Goal: Information Seeking & Learning: Learn about a topic

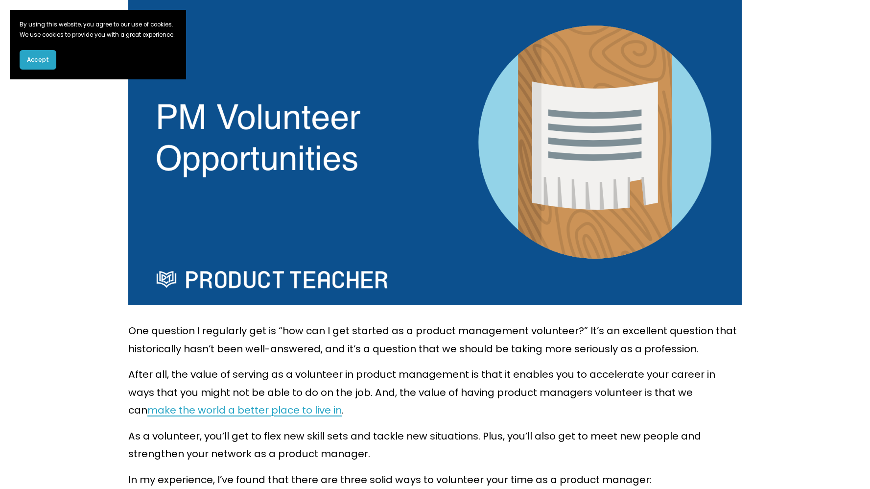
scroll to position [334, 0]
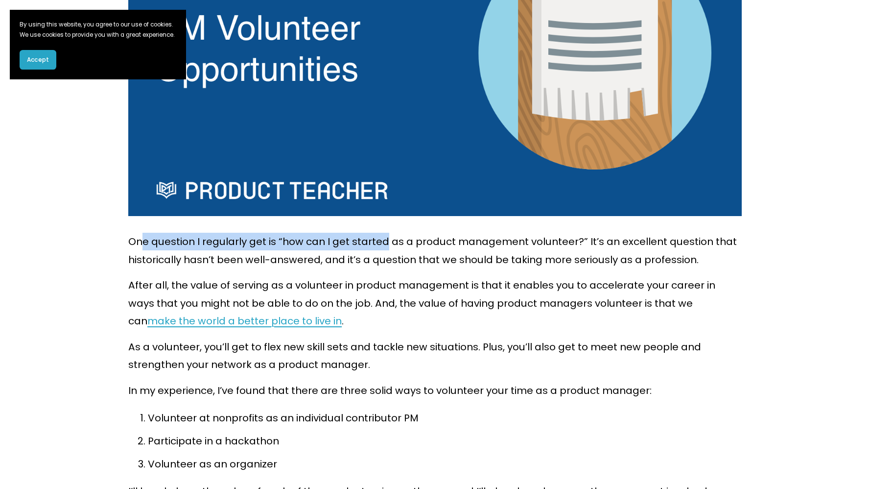
drag, startPoint x: 181, startPoint y: 243, endPoint x: 397, endPoint y: 243, distance: 216.5
click at [397, 243] on p "One question I regularly get is “how can I get started as a product management …" at bounding box center [435, 251] width 614 height 36
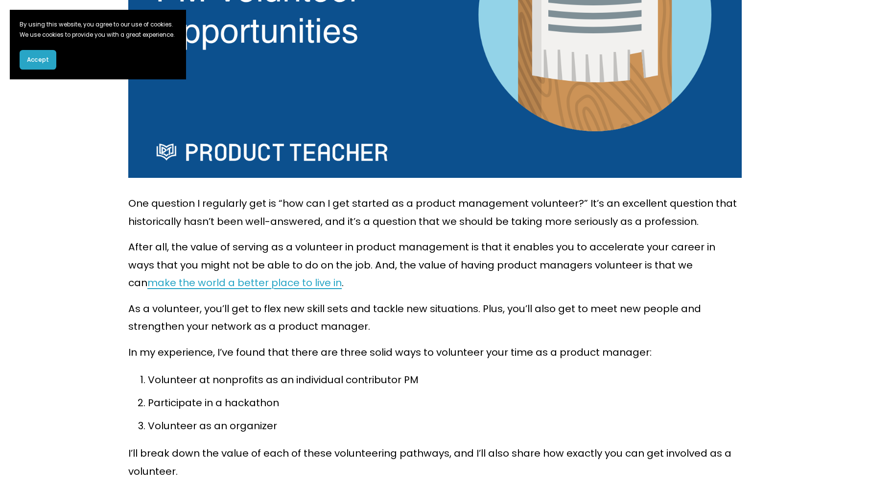
scroll to position [404, 0]
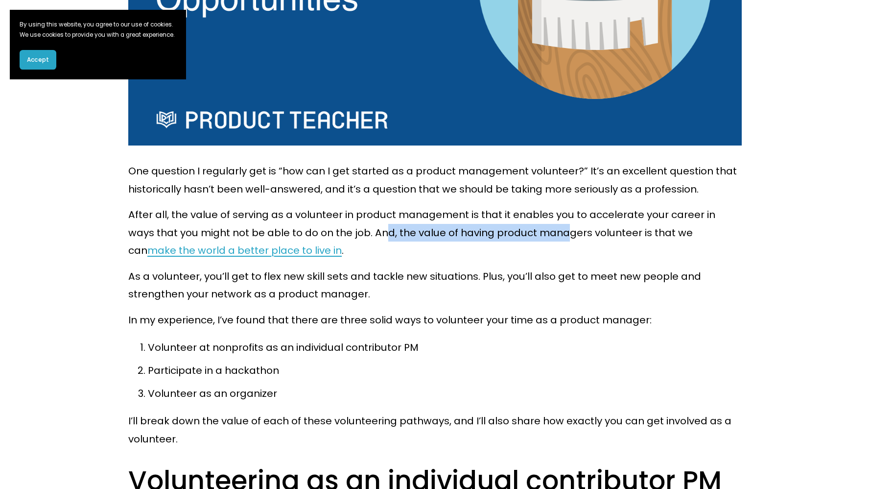
drag, startPoint x: 362, startPoint y: 234, endPoint x: 539, endPoint y: 235, distance: 177.3
click at [539, 235] on p "After all, the value of serving as a volunteer in product management is that it…" at bounding box center [435, 232] width 614 height 53
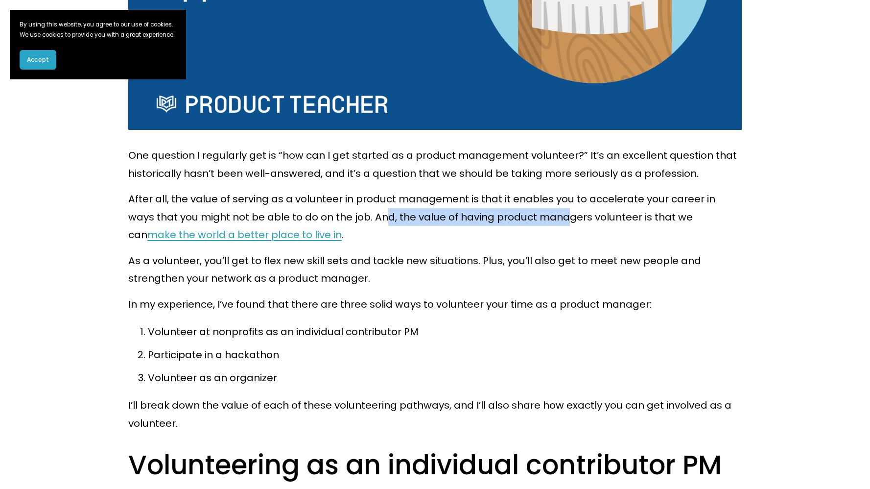
scroll to position [423, 0]
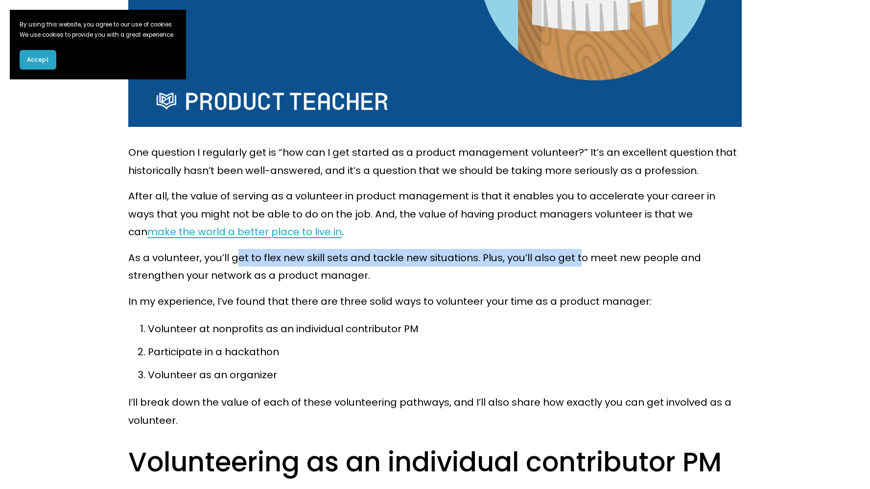
drag, startPoint x: 238, startPoint y: 261, endPoint x: 579, endPoint y: 260, distance: 341.9
click at [579, 260] on p "As a volunteer, you’ll get to flex new skill sets and tackle new situations. Pl…" at bounding box center [435, 267] width 614 height 36
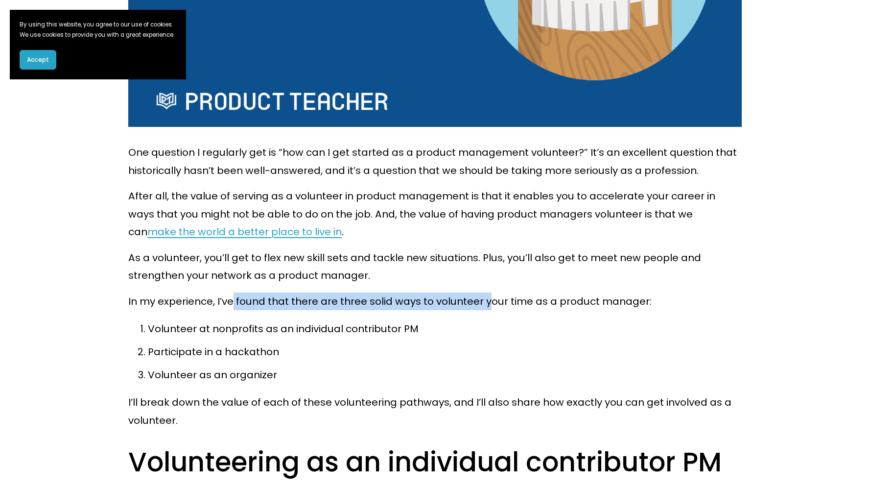
drag, startPoint x: 234, startPoint y: 305, endPoint x: 489, endPoint y: 305, distance: 255.7
click at [489, 305] on p "In my experience, I’ve found that there are three solid ways to volunteer your …" at bounding box center [435, 301] width 614 height 18
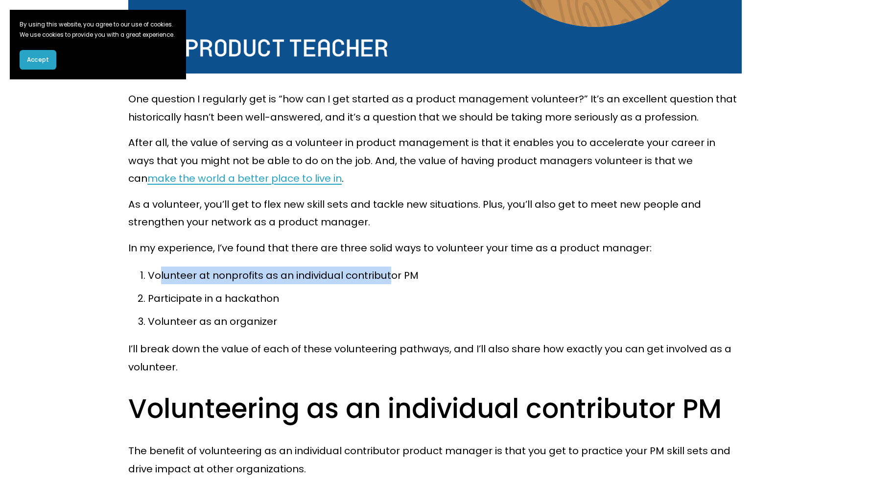
drag, startPoint x: 161, startPoint y: 273, endPoint x: 390, endPoint y: 273, distance: 228.7
click at [390, 273] on p "Volunteer at nonprofits as an individual contributor PM" at bounding box center [445, 275] width 594 height 18
drag, startPoint x: 418, startPoint y: 274, endPoint x: 231, endPoint y: 274, distance: 186.6
click at [231, 274] on p "Volunteer at nonprofits as an individual contributor PM" at bounding box center [445, 275] width 594 height 18
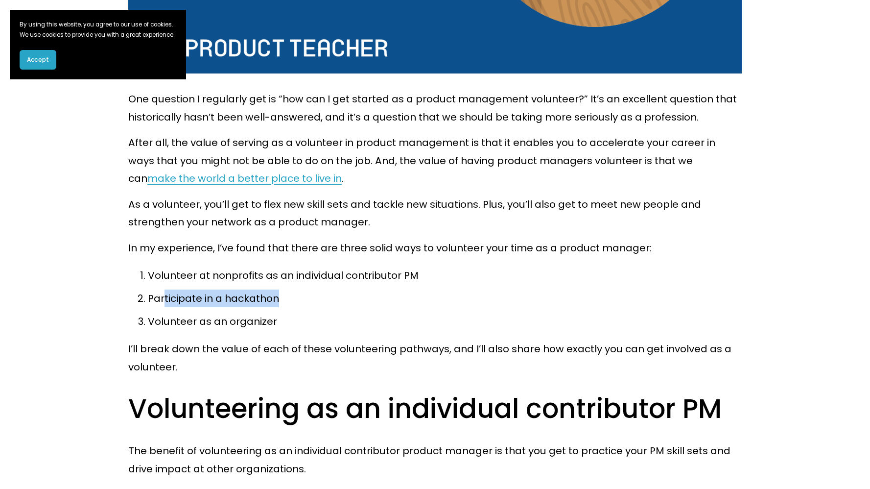
drag, startPoint x: 165, startPoint y: 301, endPoint x: 294, endPoint y: 301, distance: 129.3
click at [294, 301] on p "Participate in a hackathon" at bounding box center [445, 298] width 594 height 18
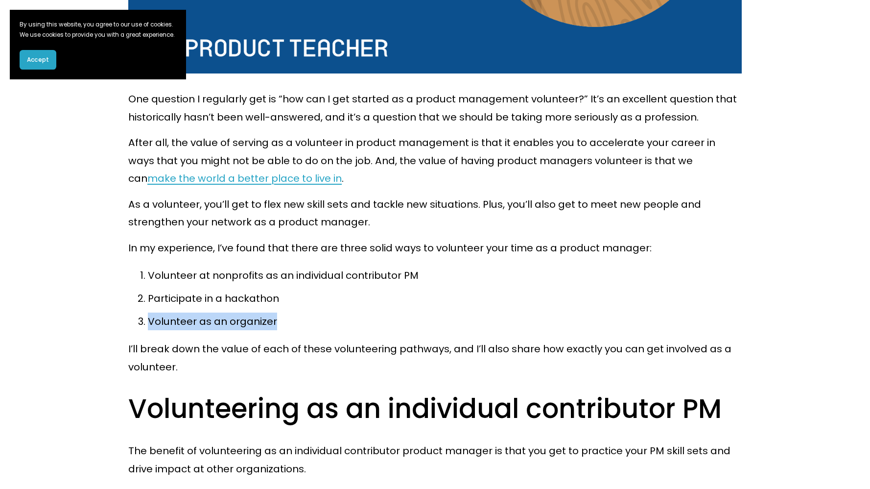
drag, startPoint x: 158, startPoint y: 326, endPoint x: 301, endPoint y: 326, distance: 143.5
click at [301, 326] on p "Volunteer as an organizer" at bounding box center [445, 321] width 594 height 18
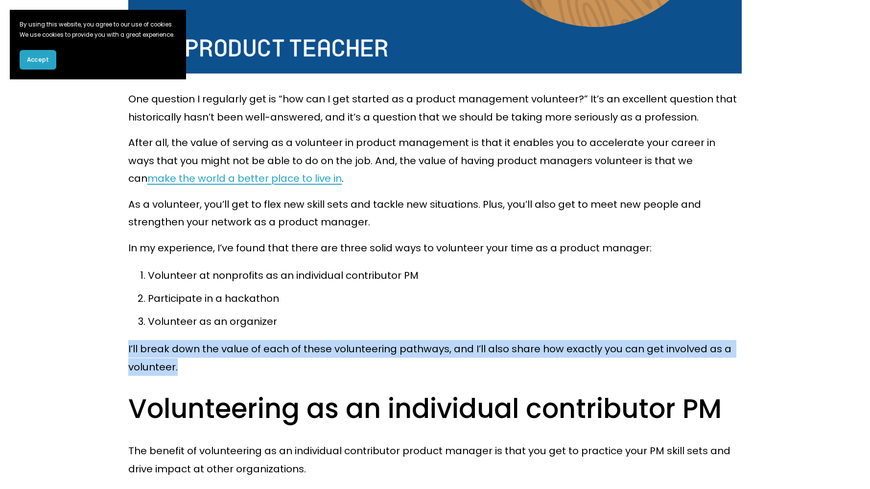
drag, startPoint x: 124, startPoint y: 355, endPoint x: 177, endPoint y: 367, distance: 54.9
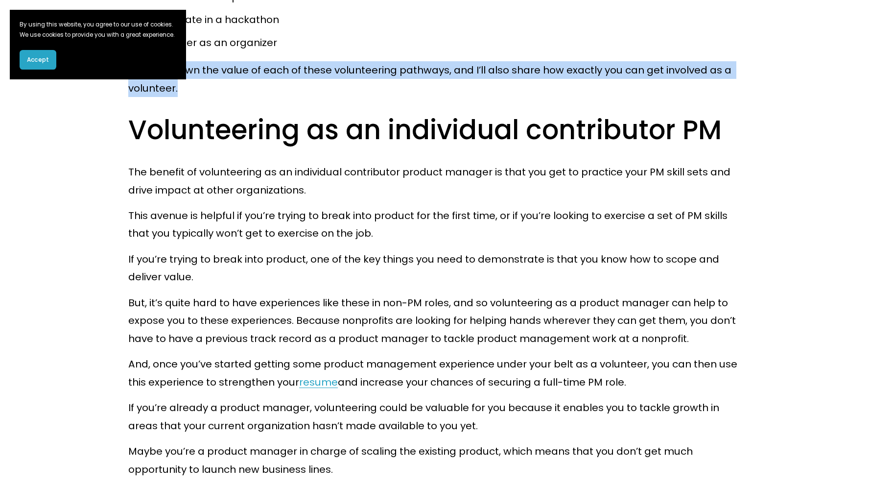
scroll to position [772, 0]
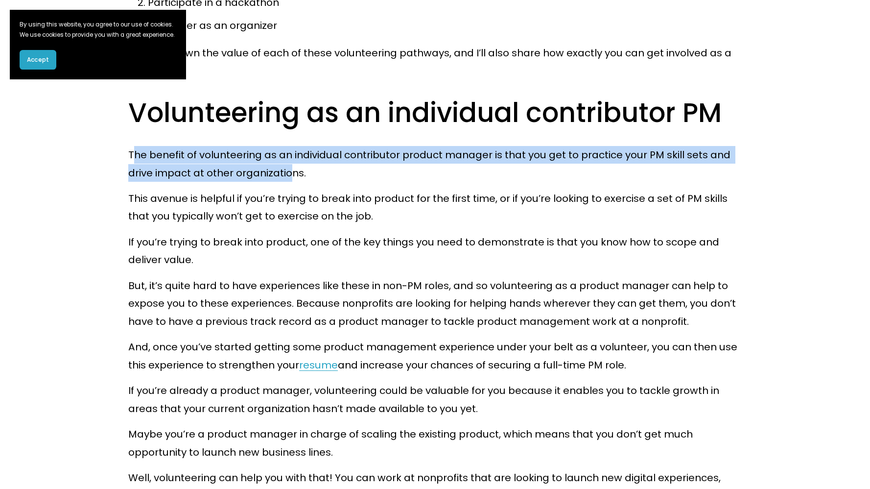
drag, startPoint x: 148, startPoint y: 161, endPoint x: 288, endPoint y: 176, distance: 140.4
click at [288, 176] on p "The benefit of volunteering as an individual contributor product manager is tha…" at bounding box center [435, 164] width 614 height 36
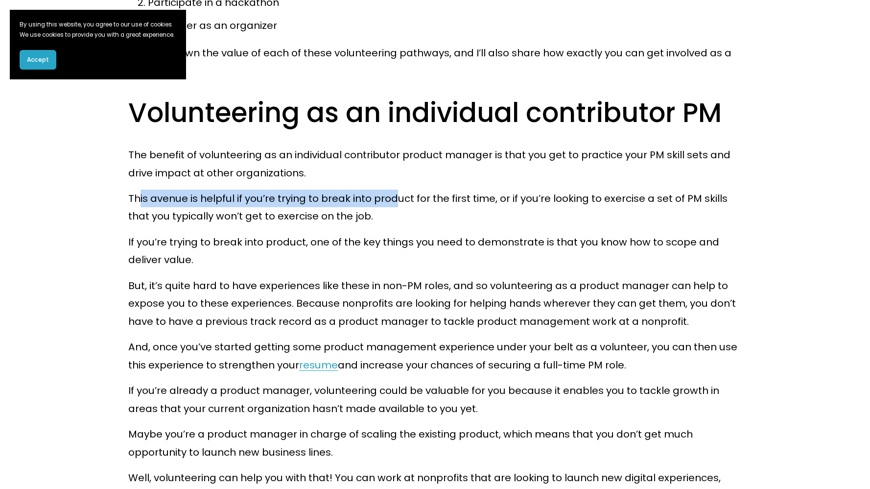
drag, startPoint x: 138, startPoint y: 205, endPoint x: 400, endPoint y: 202, distance: 261.6
click at [400, 202] on p "This avenue is helpful if you’re trying to break into product for the first tim…" at bounding box center [435, 208] width 614 height 36
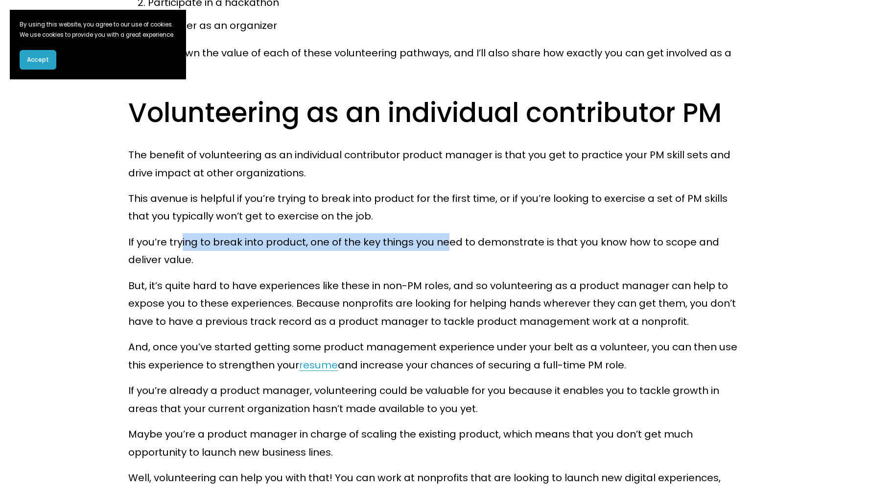
drag, startPoint x: 181, startPoint y: 248, endPoint x: 454, endPoint y: 248, distance: 272.8
click at [454, 248] on p "If you’re trying to break into product, one of the key things you need to demon…" at bounding box center [435, 251] width 614 height 36
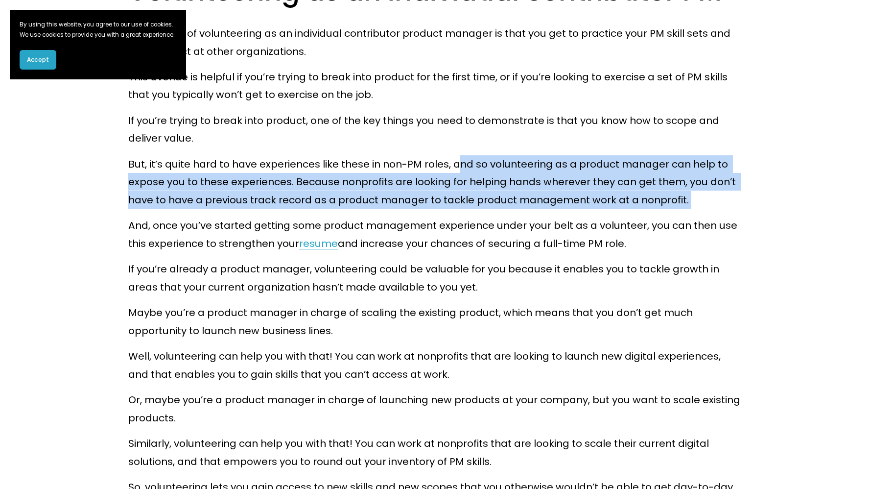
drag, startPoint x: 461, startPoint y: 167, endPoint x: 459, endPoint y: 212, distance: 45.1
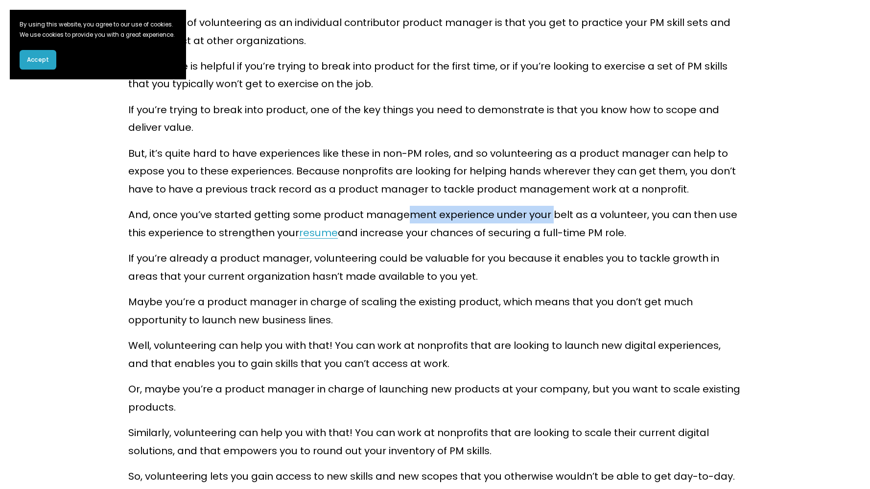
drag, startPoint x: 410, startPoint y: 219, endPoint x: 553, endPoint y: 218, distance: 143.0
click at [553, 218] on p "And, once you’ve started getting some product management experience under your …" at bounding box center [435, 224] width 614 height 36
click at [588, 218] on p "And, once you’ve started getting some product management experience under your …" at bounding box center [435, 224] width 614 height 36
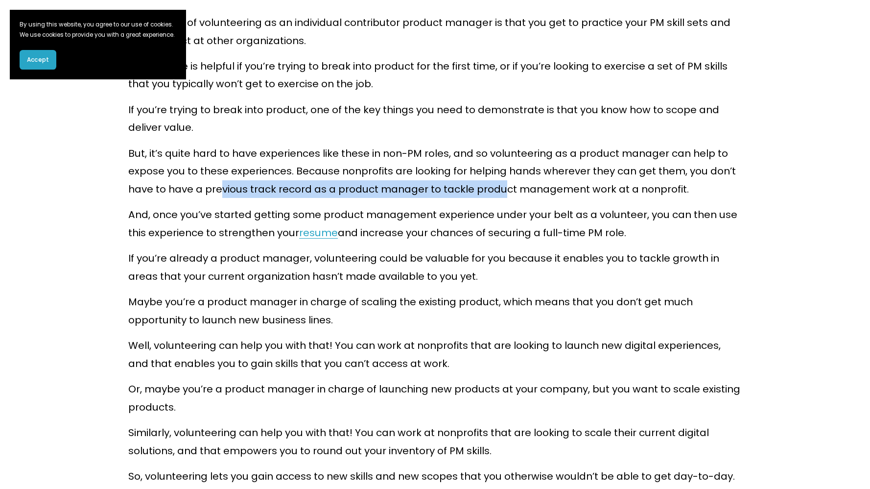
drag, startPoint x: 224, startPoint y: 198, endPoint x: 502, endPoint y: 195, distance: 278.2
click at [502, 195] on p "But, it’s quite hard to have experiences like these in non-PM roles, and so vol…" at bounding box center [435, 170] width 614 height 53
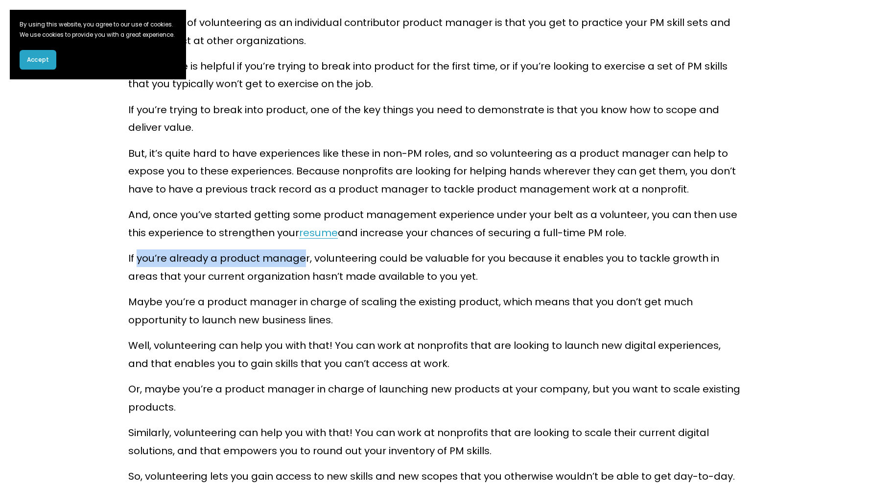
drag, startPoint x: 139, startPoint y: 261, endPoint x: 304, endPoint y: 254, distance: 164.7
click at [305, 254] on p "If you’re already a product manager, volunteering could be valuable for you bec…" at bounding box center [435, 267] width 614 height 36
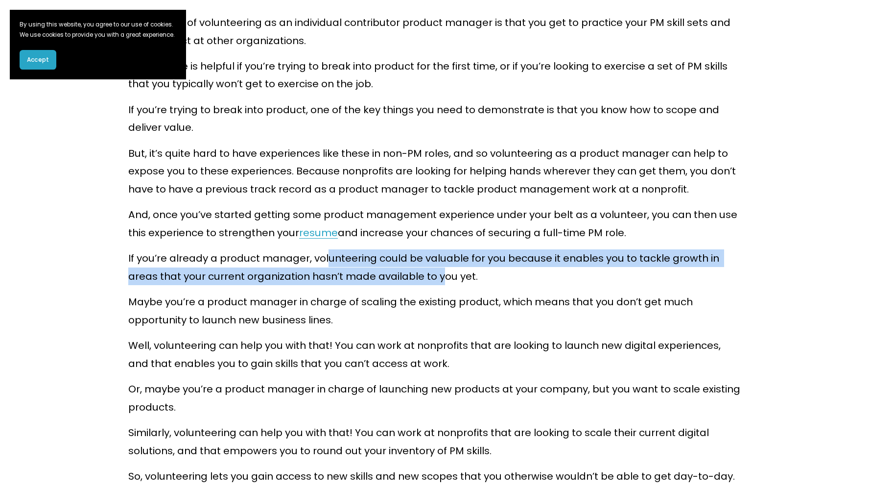
drag, startPoint x: 330, startPoint y: 253, endPoint x: 445, endPoint y: 276, distance: 117.3
click at [445, 276] on p "If you’re already a product manager, volunteering could be valuable for you bec…" at bounding box center [435, 267] width 614 height 36
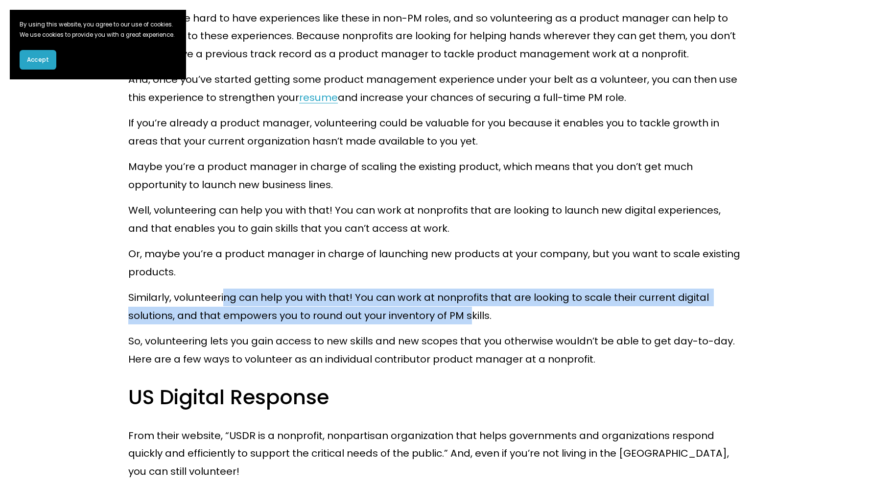
drag, startPoint x: 226, startPoint y: 296, endPoint x: 469, endPoint y: 320, distance: 243.6
click at [469, 320] on p "Similarly, volunteering can help you with that! You can work at nonprofits that…" at bounding box center [435, 306] width 614 height 36
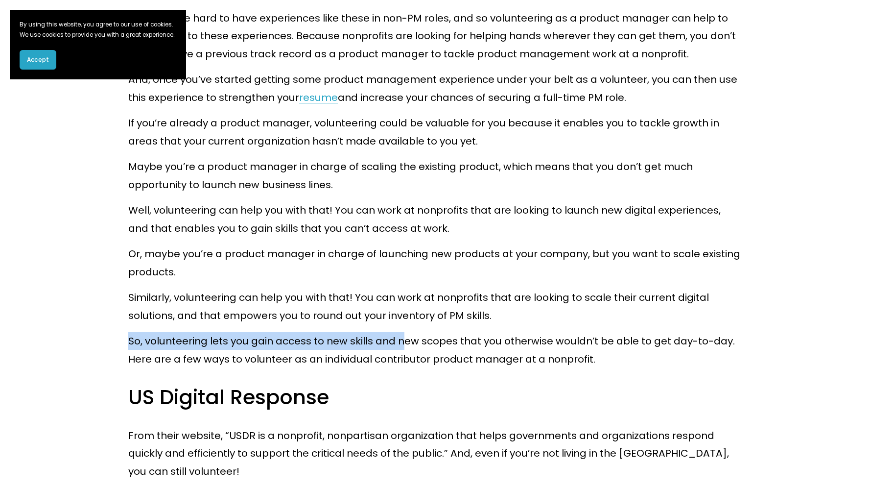
drag, startPoint x: 129, startPoint y: 348, endPoint x: 406, endPoint y: 348, distance: 276.7
click at [406, 348] on p "So, volunteering lets you gain access to new skills and new scopes that you oth…" at bounding box center [435, 350] width 614 height 36
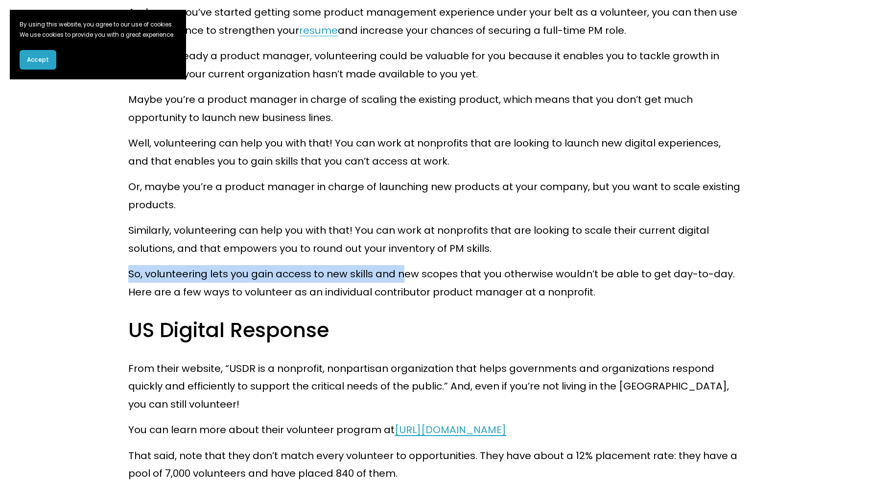
scroll to position [1212, 0]
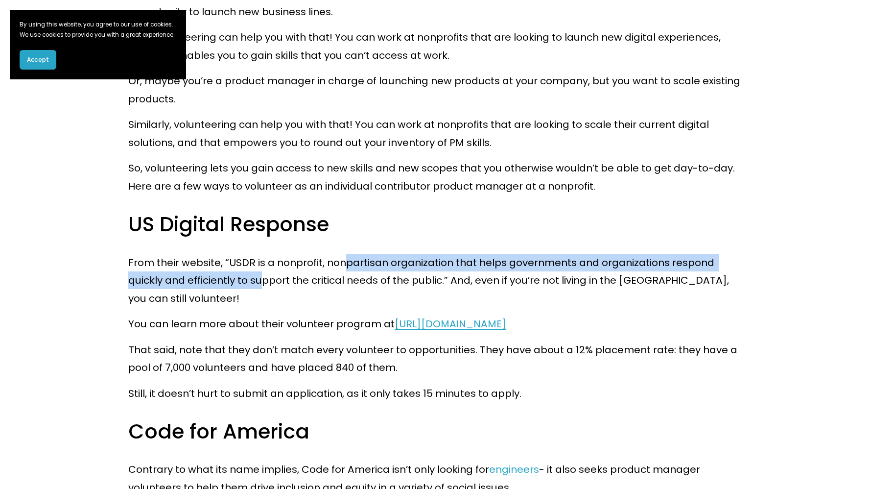
drag, startPoint x: 348, startPoint y: 268, endPoint x: 260, endPoint y: 281, distance: 88.7
click at [260, 281] on p "From their website, “​​USDR is a nonprofit, nonpartisan organization that helps…" at bounding box center [435, 280] width 614 height 53
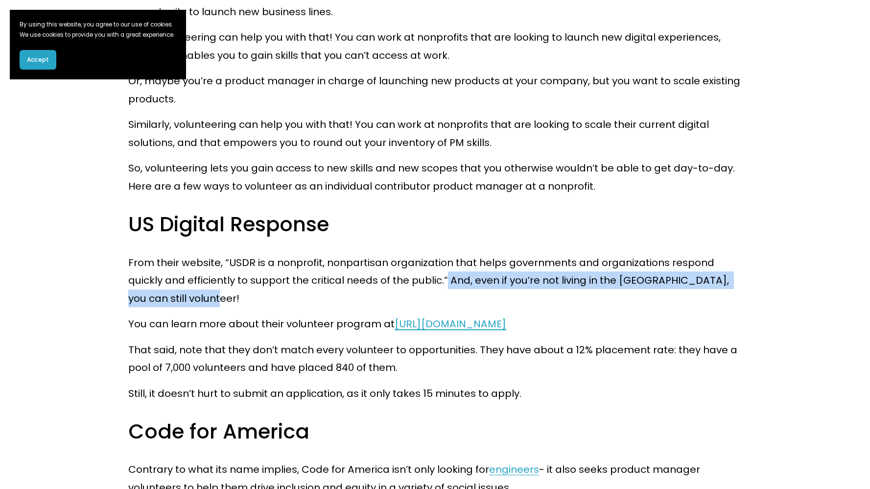
drag, startPoint x: 449, startPoint y: 281, endPoint x: 257, endPoint y: 307, distance: 194.2
click at [257, 307] on p "From their website, “​​USDR is a nonprofit, nonpartisan organization that helps…" at bounding box center [435, 280] width 614 height 53
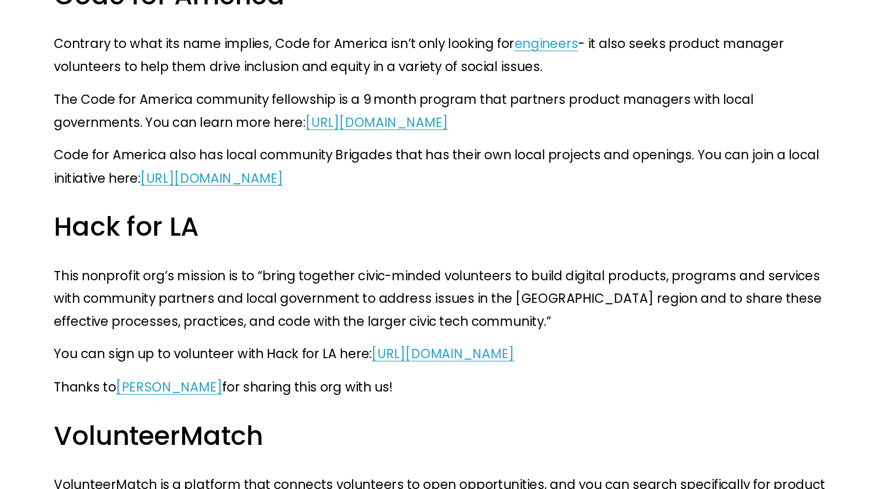
scroll to position [1579, 0]
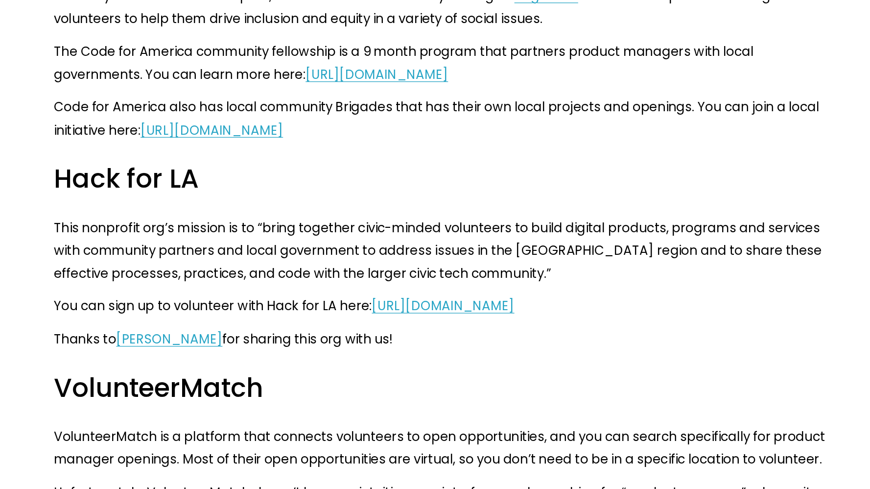
click at [432, 347] on link "[URL][DOMAIN_NAME]" at bounding box center [434, 345] width 112 height 14
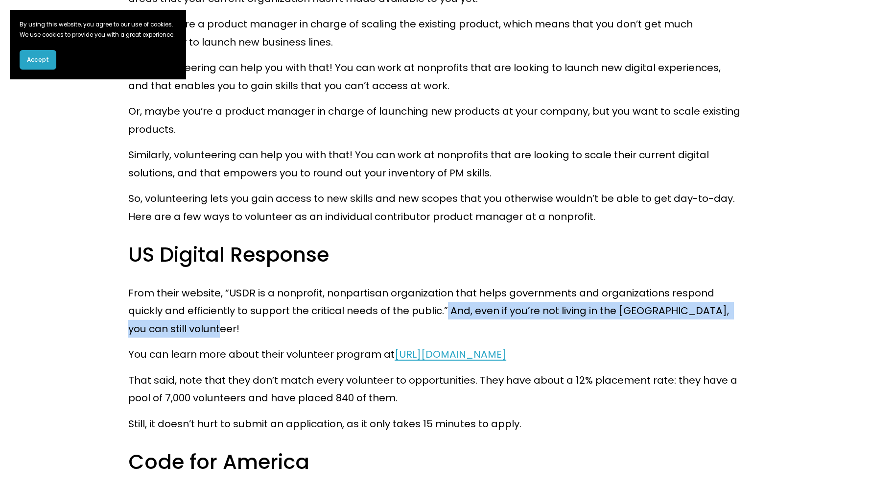
scroll to position [870, 0]
